Goal: Navigation & Orientation: Find specific page/section

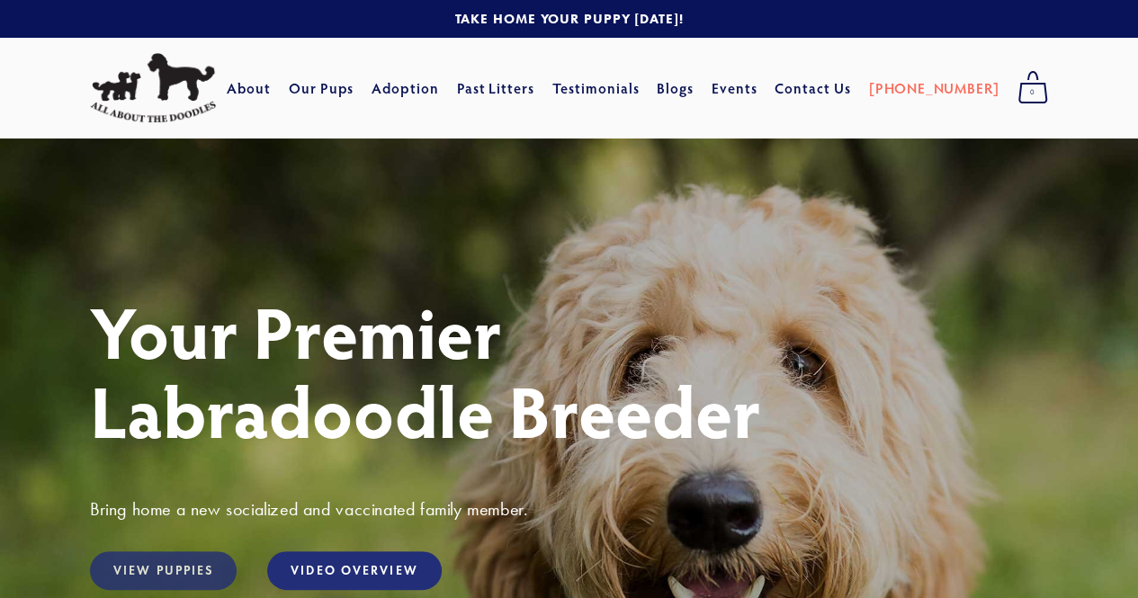
click at [193, 563] on link "View Puppies" at bounding box center [163, 570] width 147 height 39
click at [350, 85] on link "Our Pups" at bounding box center [322, 88] width 66 height 32
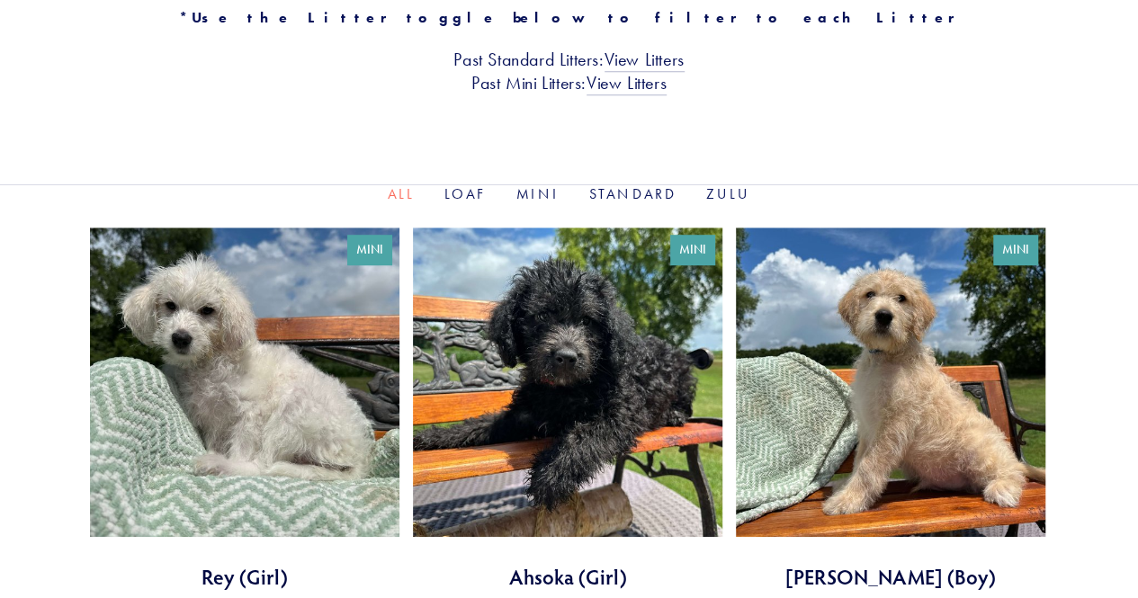
scroll to position [495, 0]
